Goal: Information Seeking & Learning: Check status

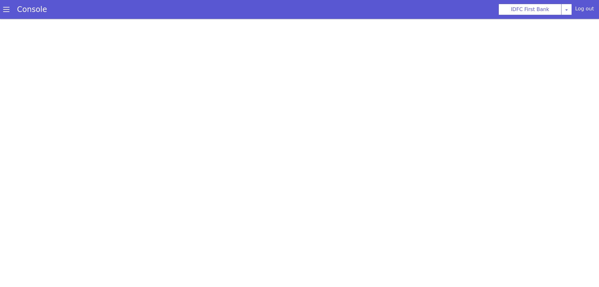
click at [7, 10] on span at bounding box center [6, 9] width 6 height 6
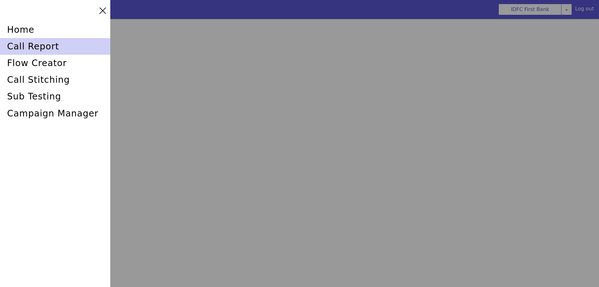
click at [22, 47] on div "call report" at bounding box center [55, 46] width 110 height 17
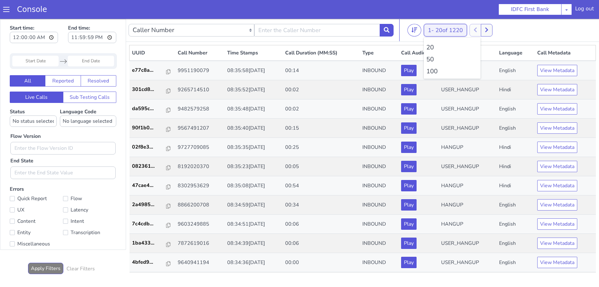
click at [432, 32] on button "1 - 20 of 1220" at bounding box center [445, 30] width 43 height 13
click at [434, 72] on li "100" at bounding box center [452, 71] width 52 height 9
click at [308, 33] on input "text" at bounding box center [317, 30] width 126 height 13
type input "6352248031"
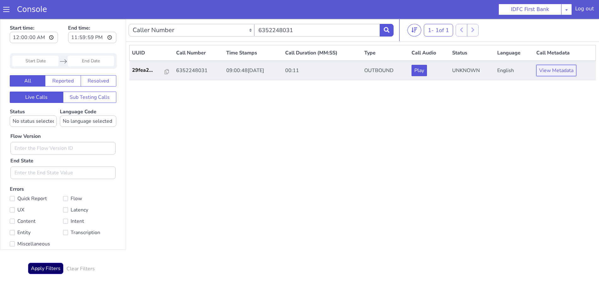
click at [549, 72] on button "View Metadata" at bounding box center [556, 70] width 40 height 11
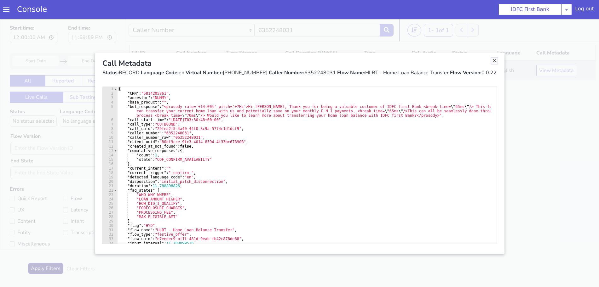
drag, startPoint x: 496, startPoint y: 59, endPoint x: 492, endPoint y: 61, distance: 4.4
click at [496, 59] on link "Close" at bounding box center [494, 61] width 6 height 6
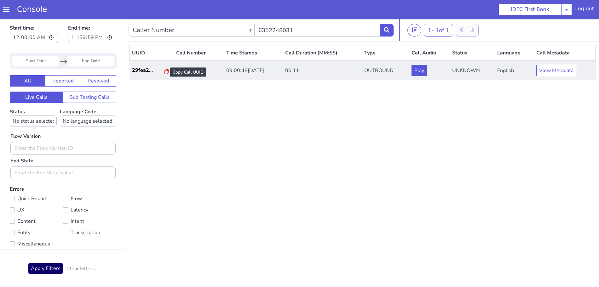
click at [165, 72] on icon at bounding box center [167, 71] width 4 height 5
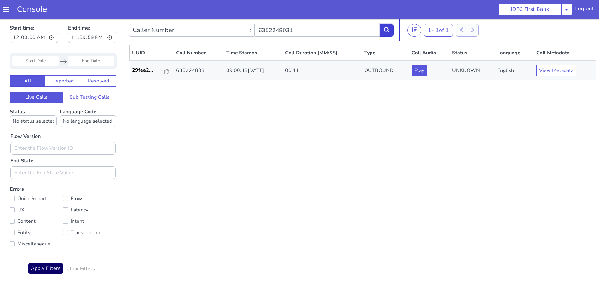
click at [392, 26] on button at bounding box center [387, 30] width 14 height 13
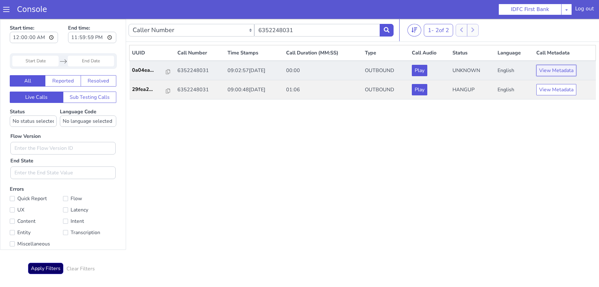
click at [554, 71] on button "View Metadata" at bounding box center [556, 70] width 40 height 11
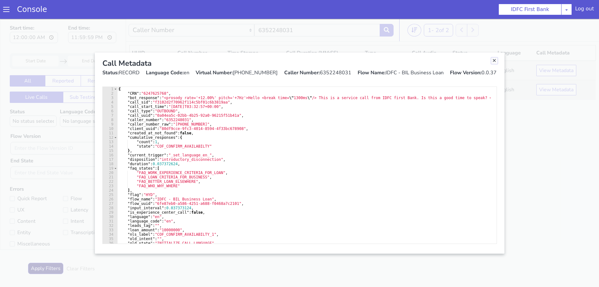
click at [493, 60] on link "Close" at bounding box center [494, 61] width 6 height 6
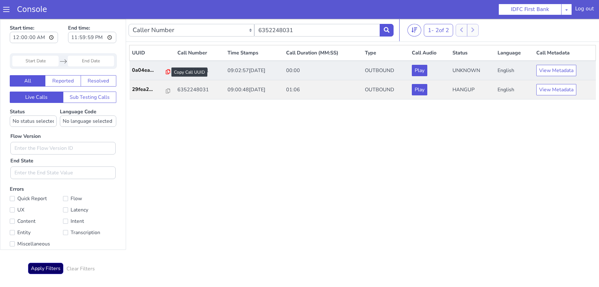
click at [166, 71] on icon at bounding box center [168, 71] width 4 height 5
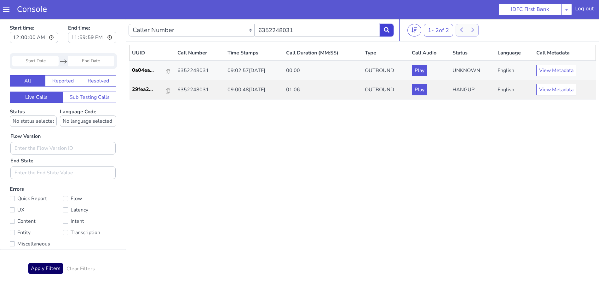
click at [387, 26] on button at bounding box center [387, 30] width 14 height 13
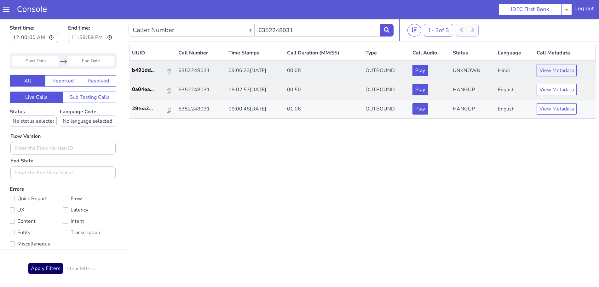
click at [553, 70] on button "View Metadata" at bounding box center [557, 70] width 40 height 11
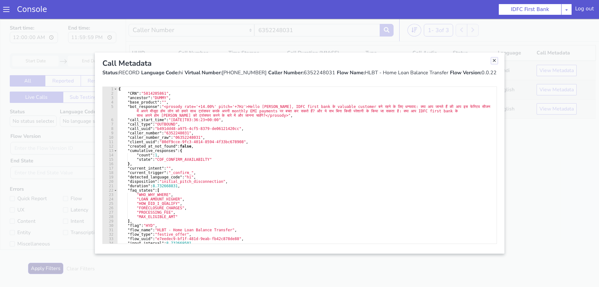
click at [494, 60] on link "Close" at bounding box center [494, 61] width 6 height 6
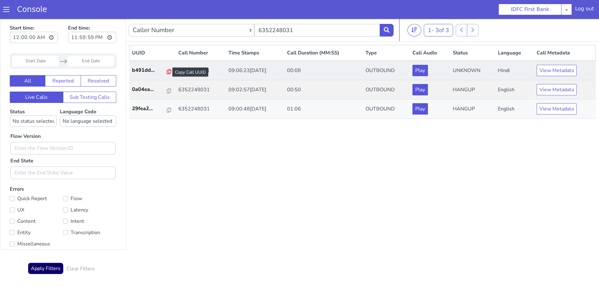
click at [168, 72] on icon at bounding box center [169, 71] width 4 height 5
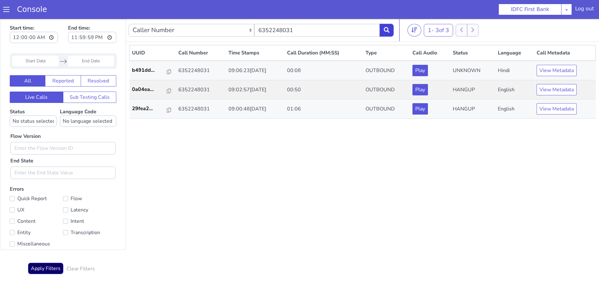
click at [390, 27] on button at bounding box center [387, 30] width 14 height 13
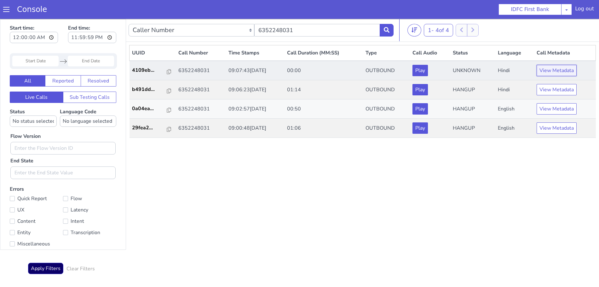
click at [553, 69] on button "View Metadata" at bounding box center [557, 70] width 40 height 11
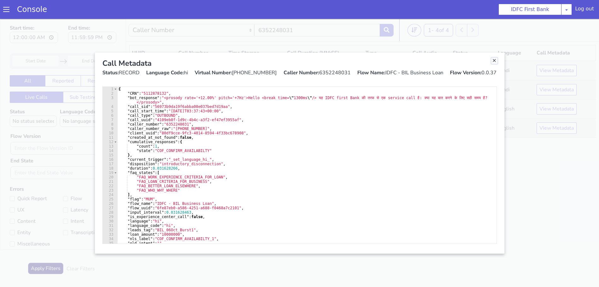
click at [496, 60] on link "Close" at bounding box center [494, 61] width 6 height 6
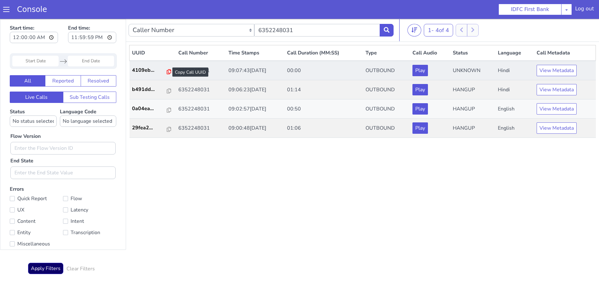
click at [167, 72] on icon at bounding box center [169, 71] width 4 height 5
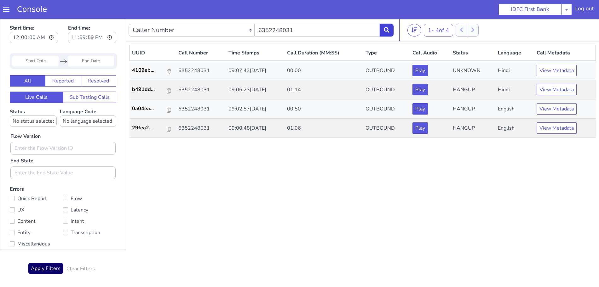
click at [388, 35] on button at bounding box center [387, 30] width 14 height 13
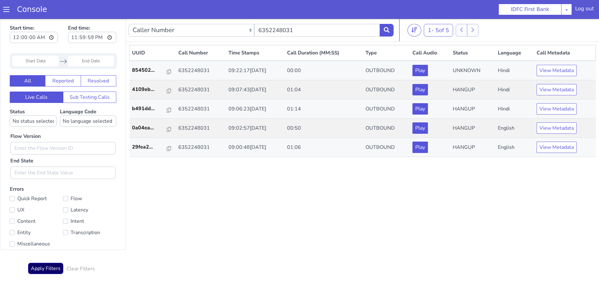
click at [557, 60] on th "Call Metadata" at bounding box center [565, 53] width 62 height 16
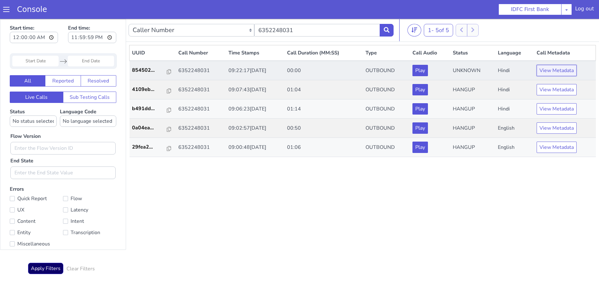
click at [557, 70] on button "View Metadata" at bounding box center [557, 70] width 40 height 11
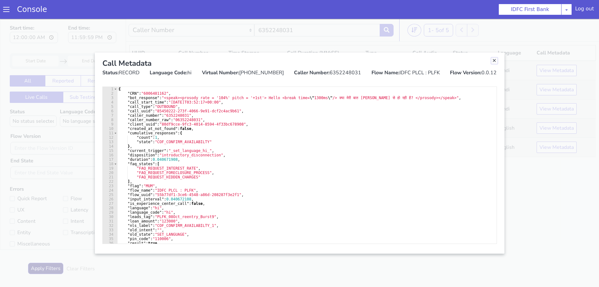
click at [492, 61] on link "Close" at bounding box center [494, 61] width 6 height 6
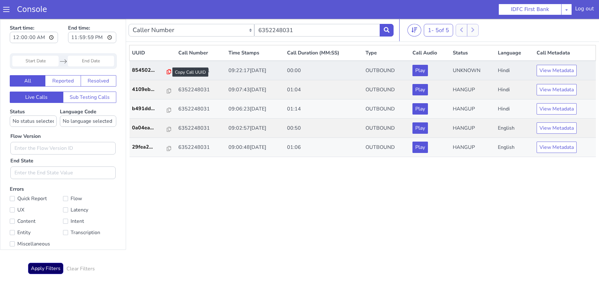
click at [167, 71] on icon at bounding box center [169, 71] width 4 height 5
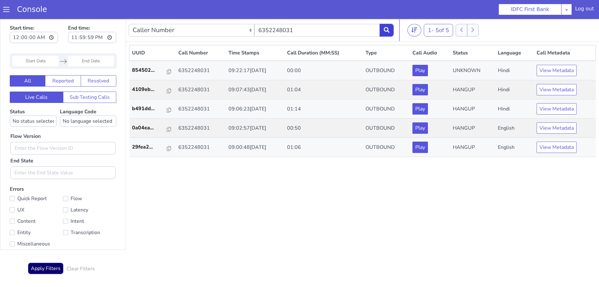
click at [390, 30] on icon at bounding box center [387, 30] width 6 height 6
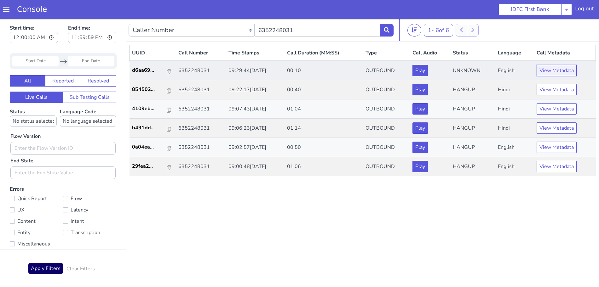
click at [556, 72] on button "View Metadata" at bounding box center [557, 70] width 40 height 11
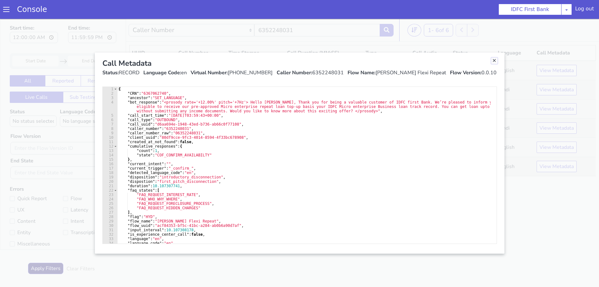
click at [493, 61] on link "Close" at bounding box center [494, 61] width 6 height 6
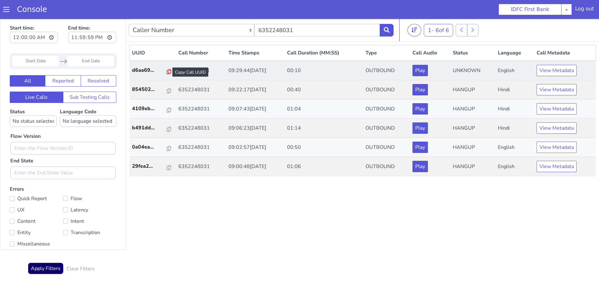
click at [167, 72] on icon at bounding box center [169, 71] width 4 height 5
click at [167, 71] on icon at bounding box center [169, 71] width 4 height 5
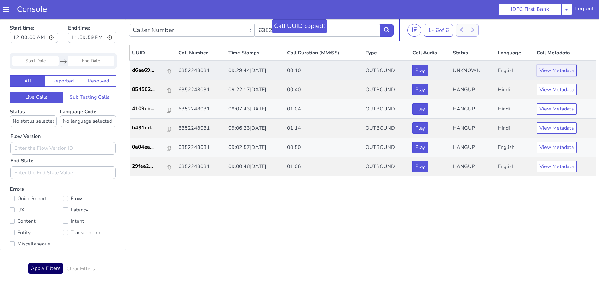
click at [556, 70] on button "View Metadata" at bounding box center [557, 70] width 40 height 11
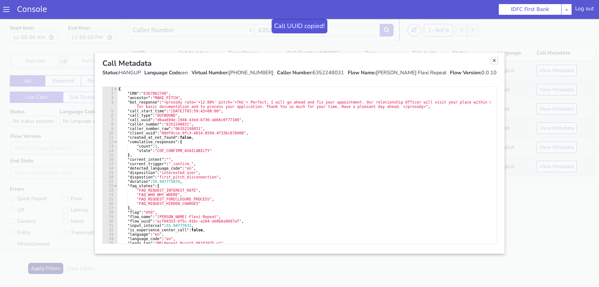
click at [491, 61] on link "Close" at bounding box center [494, 61] width 6 height 6
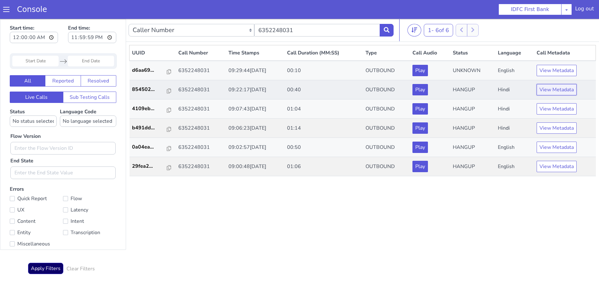
click at [549, 87] on button "View Metadata" at bounding box center [557, 89] width 40 height 11
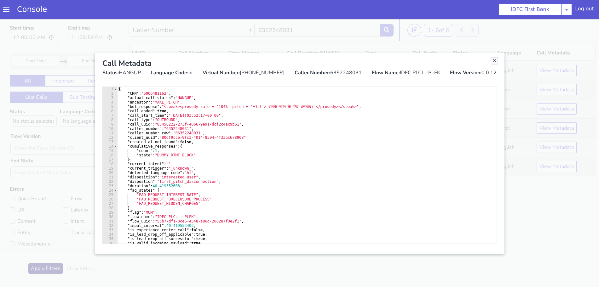
click at [493, 59] on link "Close" at bounding box center [494, 61] width 6 height 6
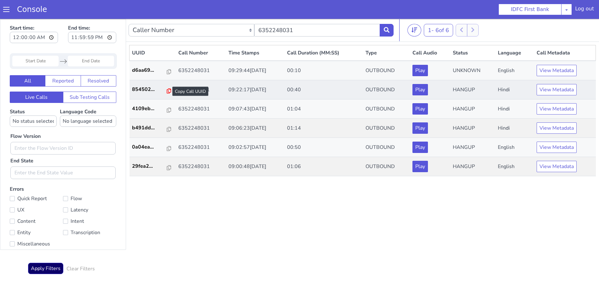
click at [167, 91] on icon at bounding box center [169, 91] width 4 height 5
click at [386, 28] on icon at bounding box center [387, 30] width 6 height 6
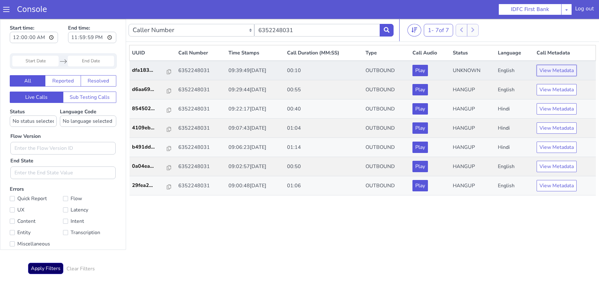
click at [549, 69] on button "View Metadata" at bounding box center [557, 70] width 40 height 11
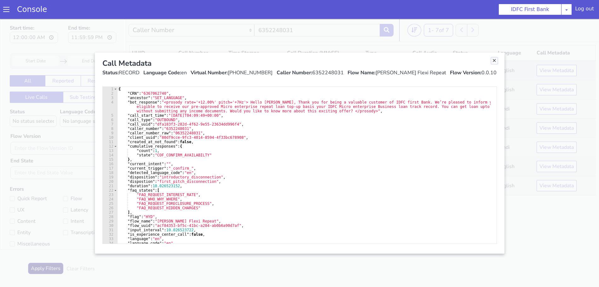
drag, startPoint x: 495, startPoint y: 61, endPoint x: 459, endPoint y: 66, distance: 36.9
click at [495, 61] on link "Close" at bounding box center [494, 61] width 6 height 6
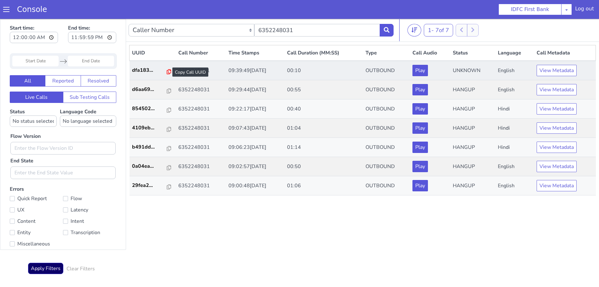
click at [167, 71] on icon at bounding box center [169, 71] width 4 height 5
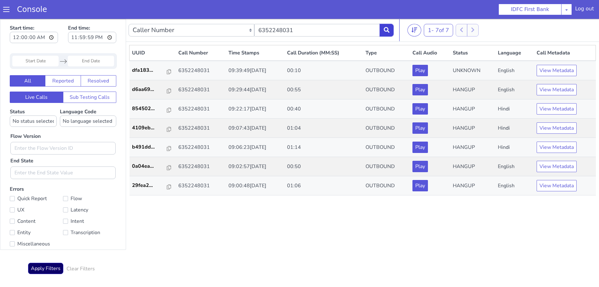
click at [392, 32] on button at bounding box center [387, 30] width 14 height 13
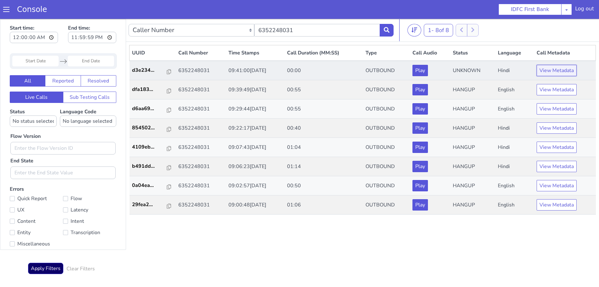
click at [556, 72] on button "View Metadata" at bounding box center [557, 70] width 40 height 11
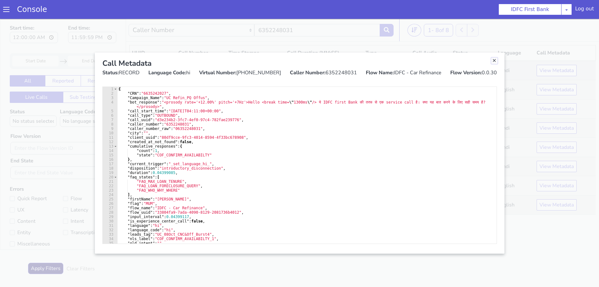
click at [493, 60] on link "Close" at bounding box center [494, 61] width 6 height 6
